Goal: Information Seeking & Learning: Learn about a topic

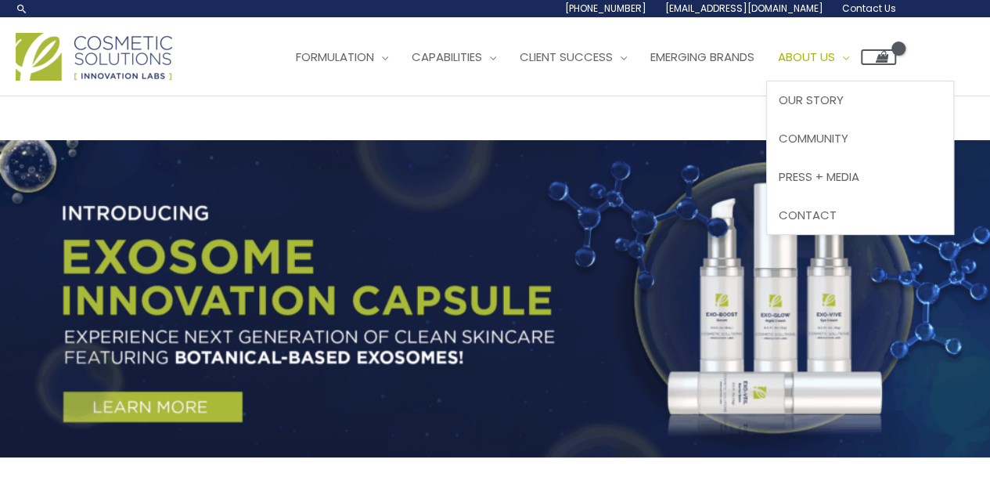
click at [835, 56] on span "About Us" at bounding box center [806, 57] width 57 height 16
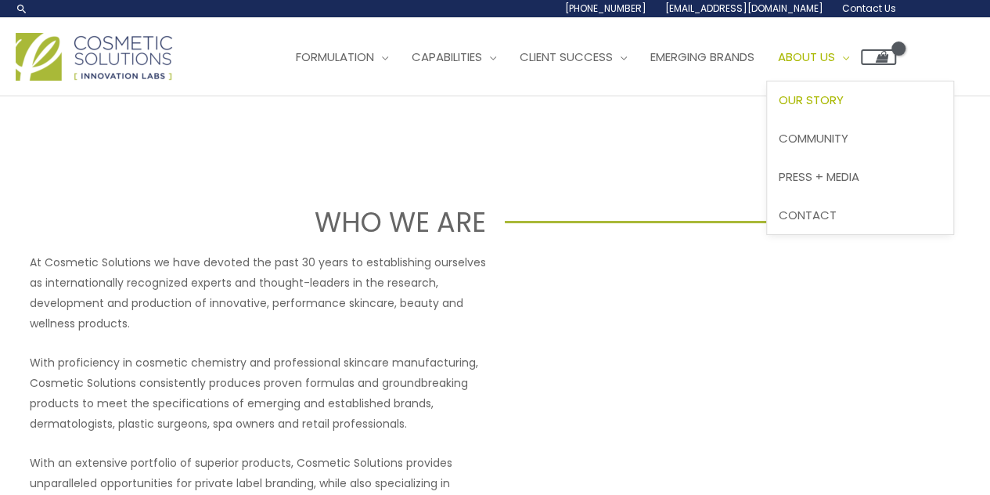
click at [832, 52] on span "About Us" at bounding box center [806, 57] width 57 height 16
click at [833, 63] on span "About Us" at bounding box center [806, 57] width 57 height 16
click at [844, 168] on span "Press + Media" at bounding box center [819, 176] width 81 height 16
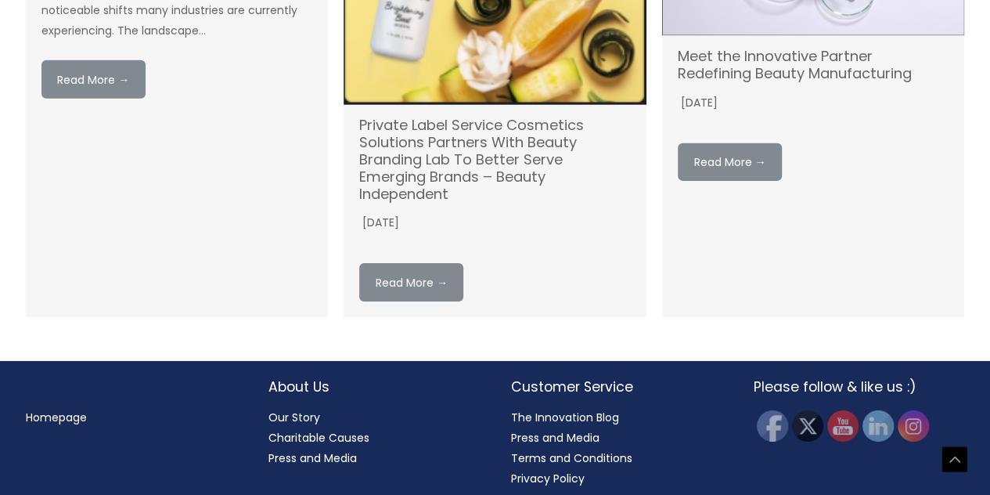
scroll to position [2427, 0]
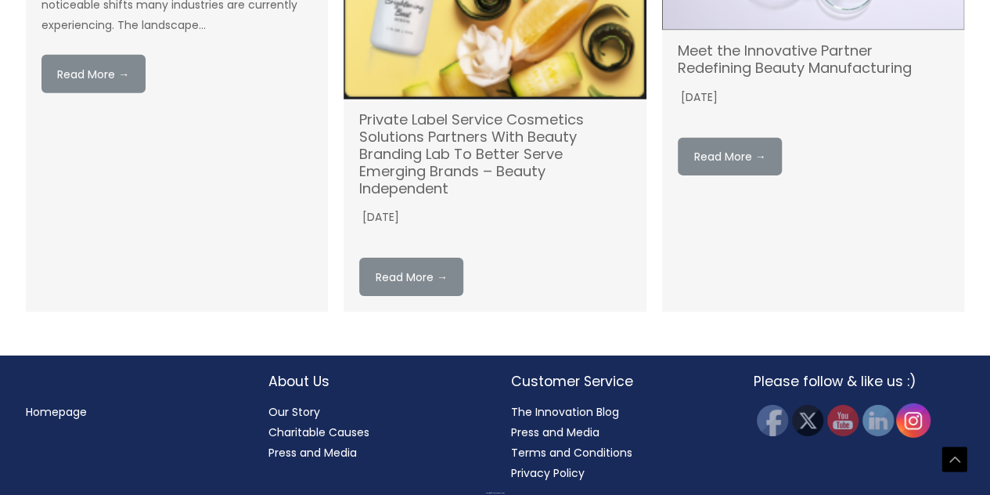
click at [916, 422] on img at bounding box center [913, 419] width 34 height 34
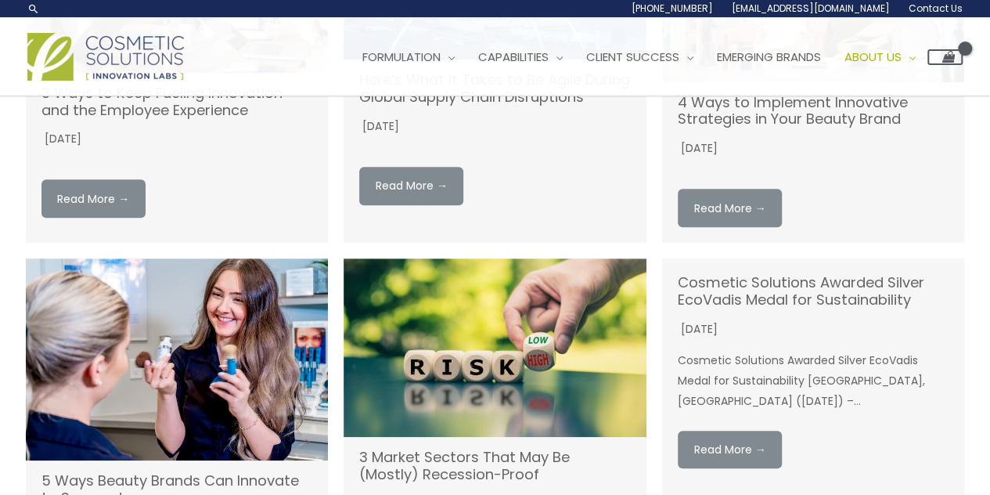
scroll to position [11, 0]
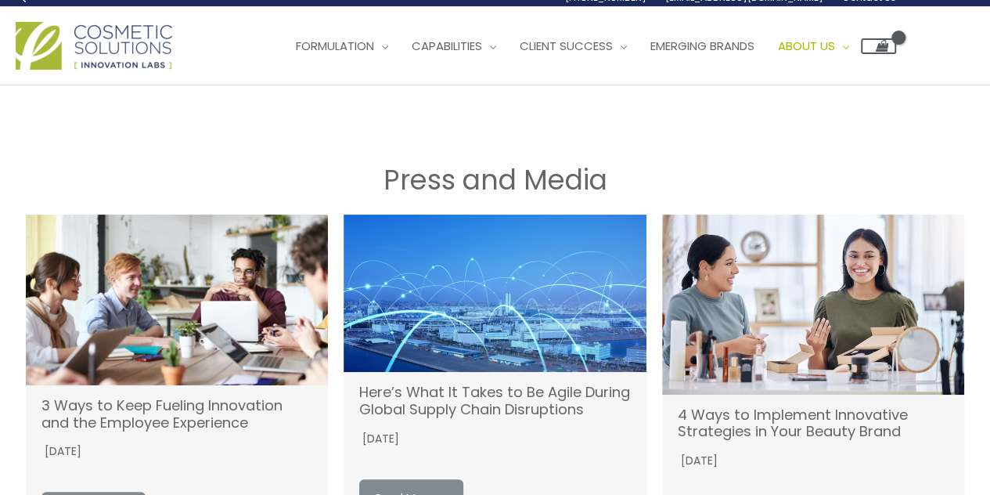
click at [115, 40] on img at bounding box center [94, 46] width 157 height 48
